Goal: Information Seeking & Learning: Learn about a topic

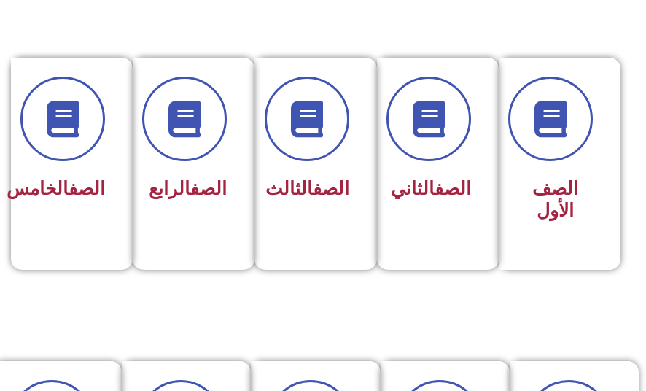
scroll to position [356, 0]
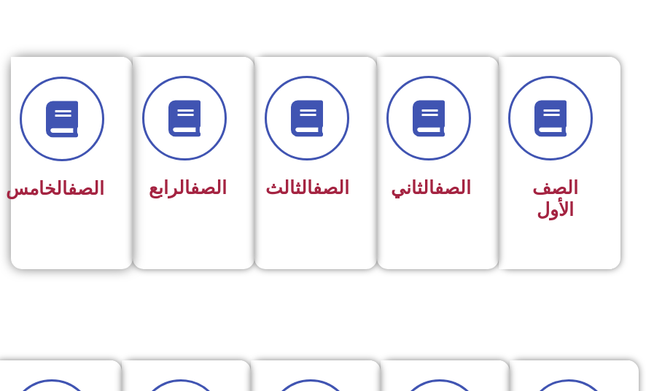
click at [87, 181] on h3 "الصف الخامس" at bounding box center [68, 189] width 74 height 22
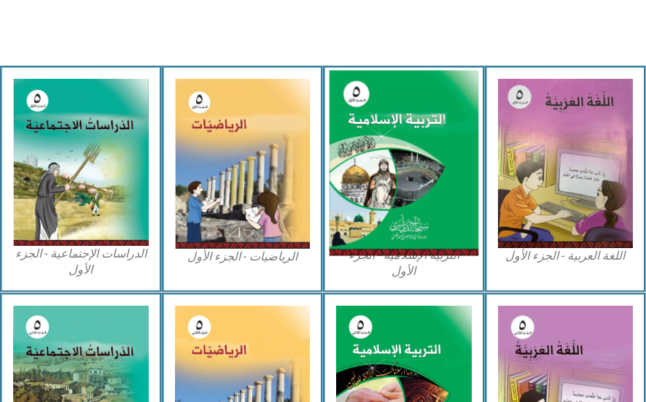
scroll to position [411, 0]
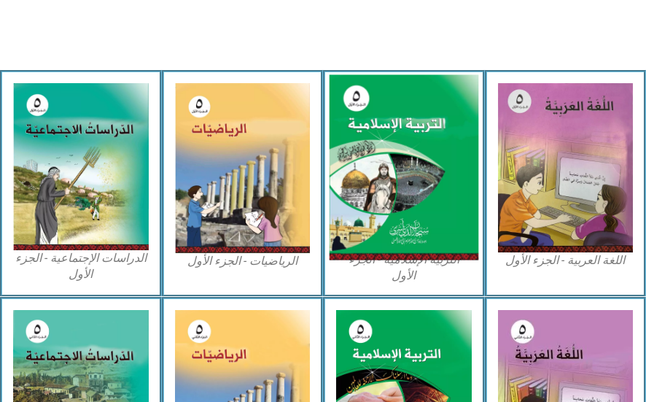
click at [407, 206] on img at bounding box center [403, 166] width 149 height 185
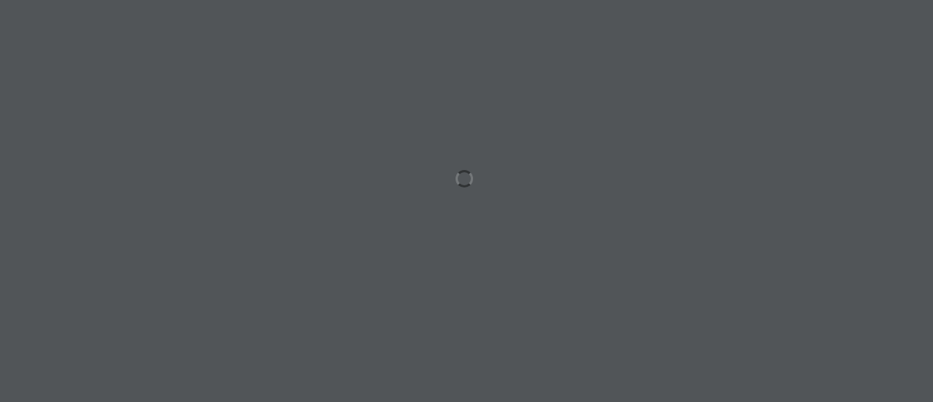
click at [678, 103] on div at bounding box center [466, 201] width 933 height 402
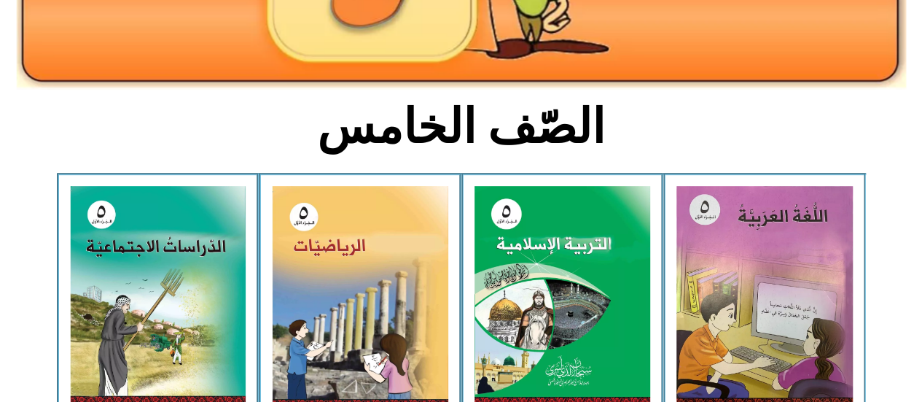
scroll to position [284, 0]
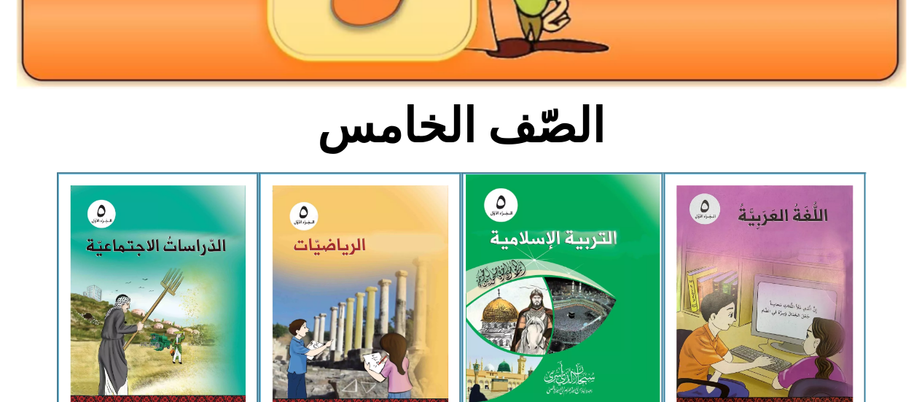
click at [545, 259] on img at bounding box center [562, 294] width 194 height 241
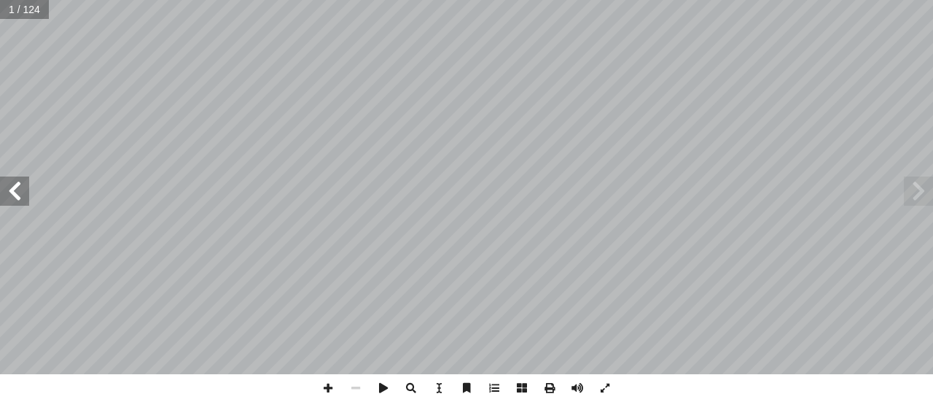
click at [926, 187] on span at bounding box center [918, 190] width 29 height 29
click at [22, 192] on span at bounding box center [14, 190] width 29 height 29
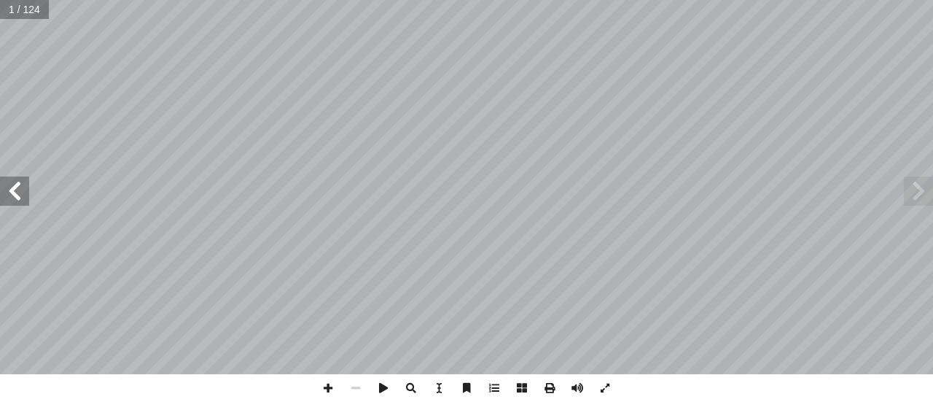
click at [22, 192] on span at bounding box center [14, 190] width 29 height 29
click at [919, 195] on span at bounding box center [918, 190] width 29 height 29
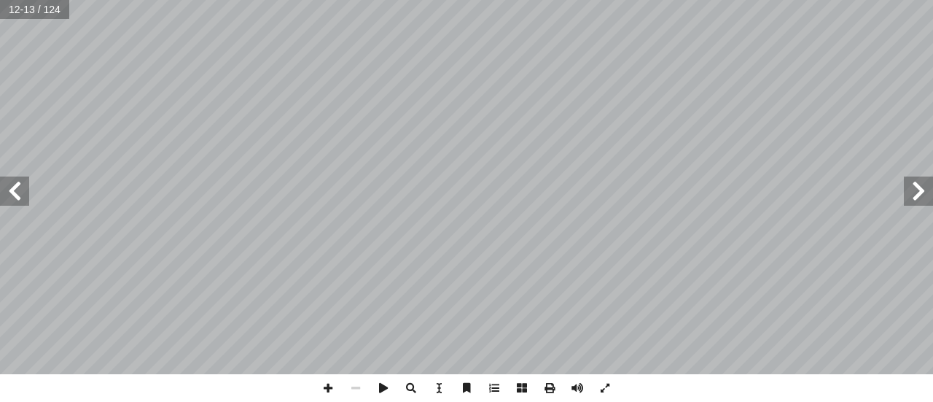
click at [919, 195] on span at bounding box center [918, 190] width 29 height 29
click at [916, 191] on span at bounding box center [918, 190] width 29 height 29
click at [329, 385] on span at bounding box center [328, 388] width 28 height 28
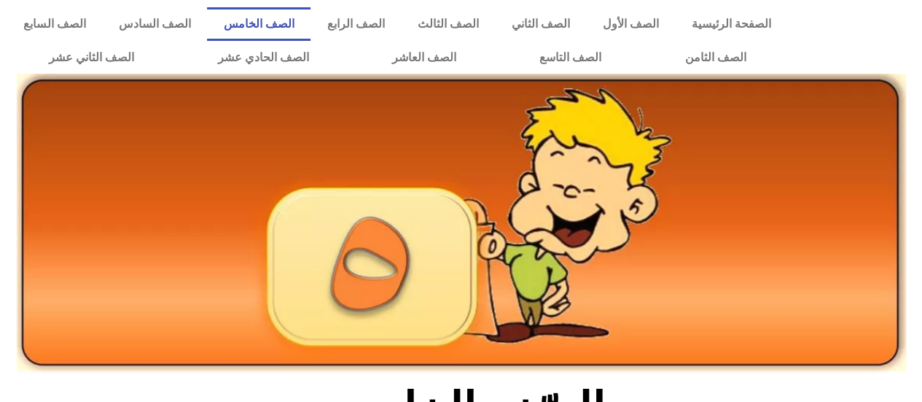
click at [663, 221] on img at bounding box center [461, 224] width 889 height 300
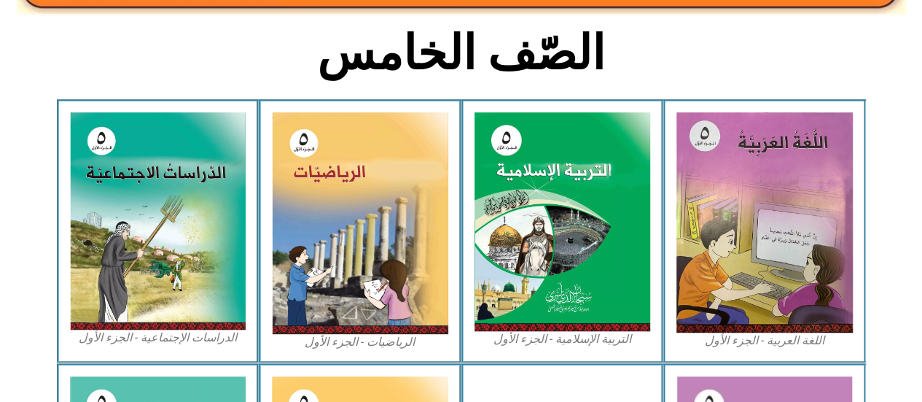
scroll to position [437, 0]
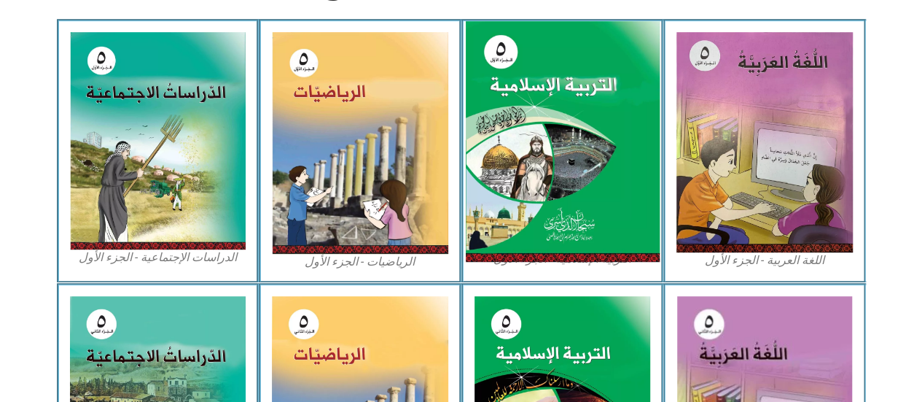
click at [589, 184] on img at bounding box center [562, 141] width 194 height 241
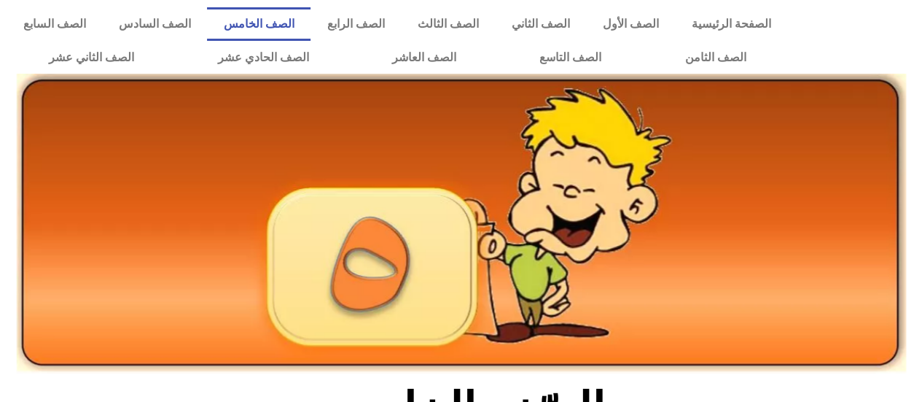
click at [583, 244] on img at bounding box center [461, 224] width 889 height 300
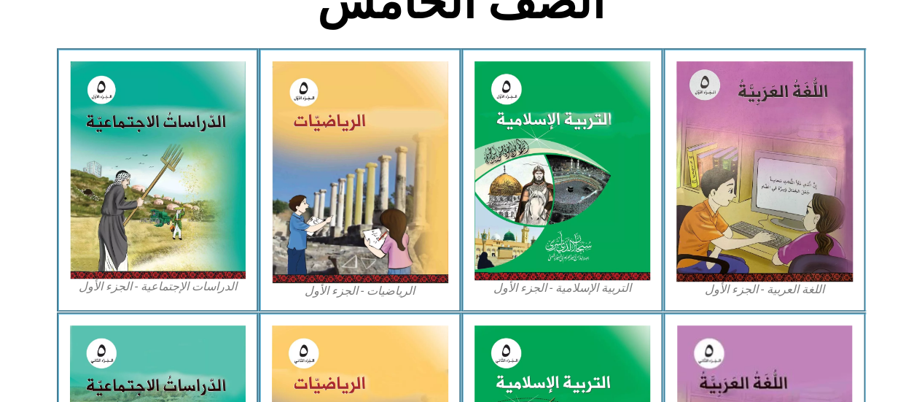
scroll to position [466, 0]
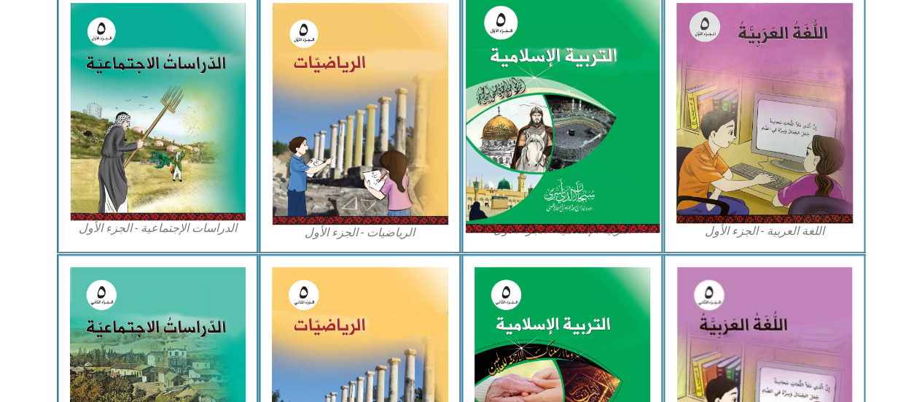
click at [589, 127] on img at bounding box center [562, 112] width 194 height 241
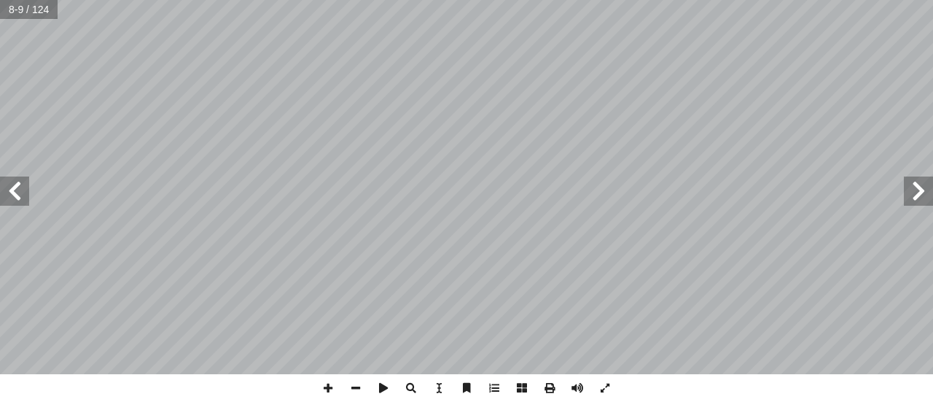
click at [20, 197] on span at bounding box center [14, 190] width 29 height 29
click at [922, 192] on span at bounding box center [918, 190] width 29 height 29
click at [328, 383] on span at bounding box center [328, 388] width 28 height 28
click at [327, 390] on span at bounding box center [328, 388] width 28 height 28
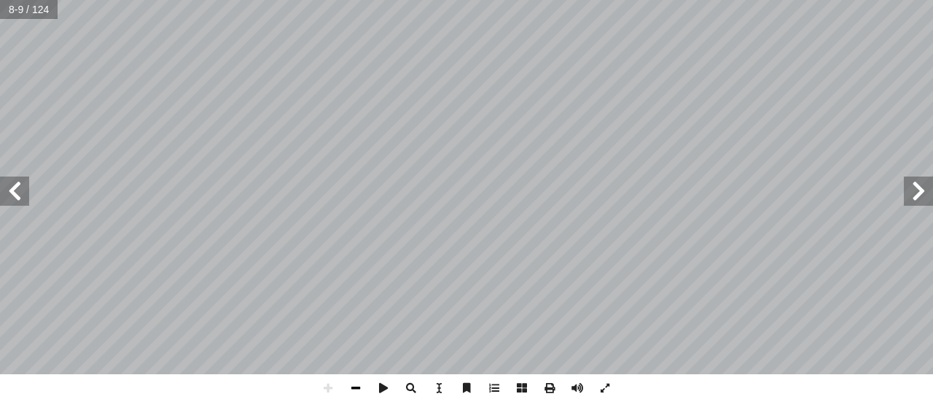
click at [350, 389] on span at bounding box center [356, 388] width 28 height 28
click at [358, 388] on span at bounding box center [356, 388] width 28 height 28
click at [20, 198] on span at bounding box center [14, 190] width 29 height 29
click at [356, 388] on span at bounding box center [356, 388] width 28 height 28
click at [377, 391] on span at bounding box center [384, 388] width 28 height 28
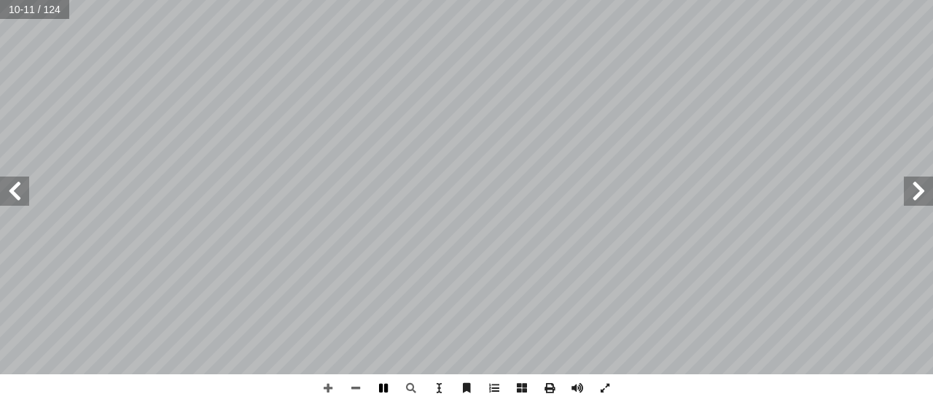
click at [382, 389] on span at bounding box center [384, 388] width 28 height 28
click at [526, 391] on span at bounding box center [522, 388] width 28 height 28
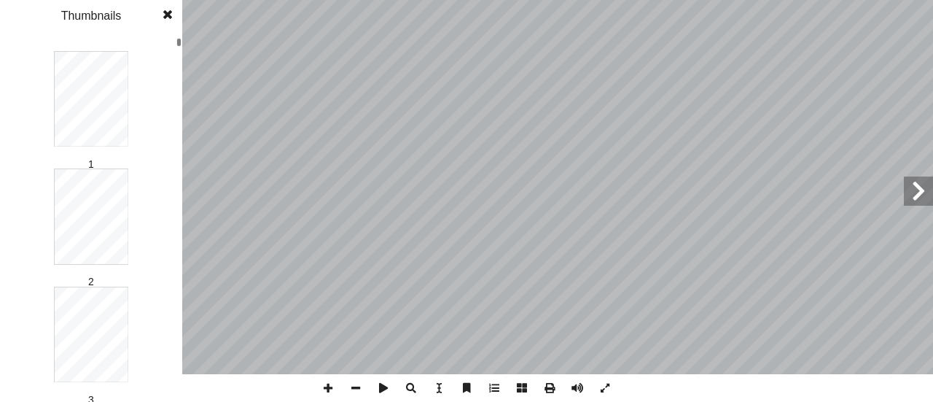
click at [526, 391] on span at bounding box center [522, 388] width 28 height 28
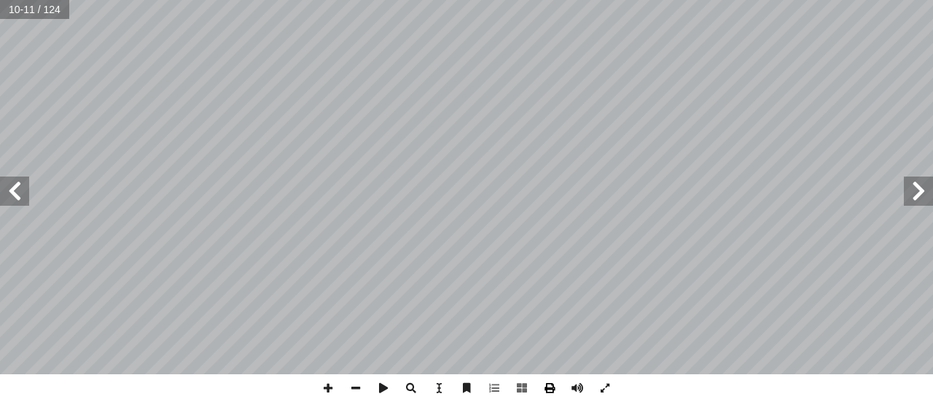
click at [544, 389] on span at bounding box center [550, 388] width 28 height 28
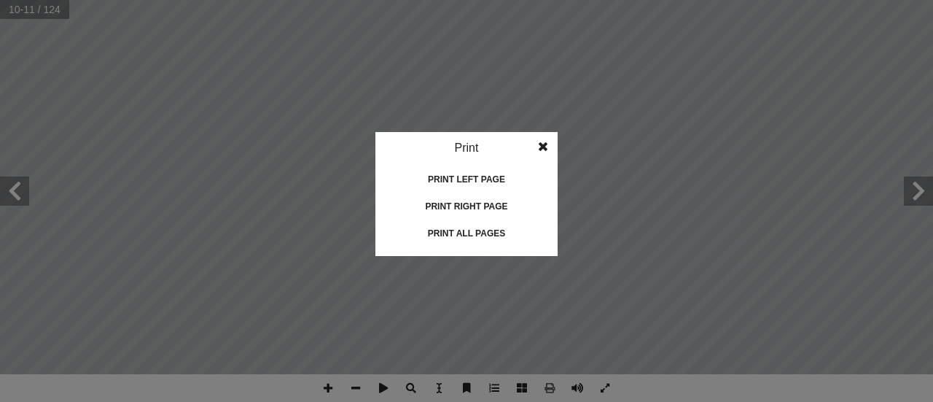
click at [541, 148] on span at bounding box center [543, 146] width 26 height 29
